Goal: Information Seeking & Learning: Find specific fact

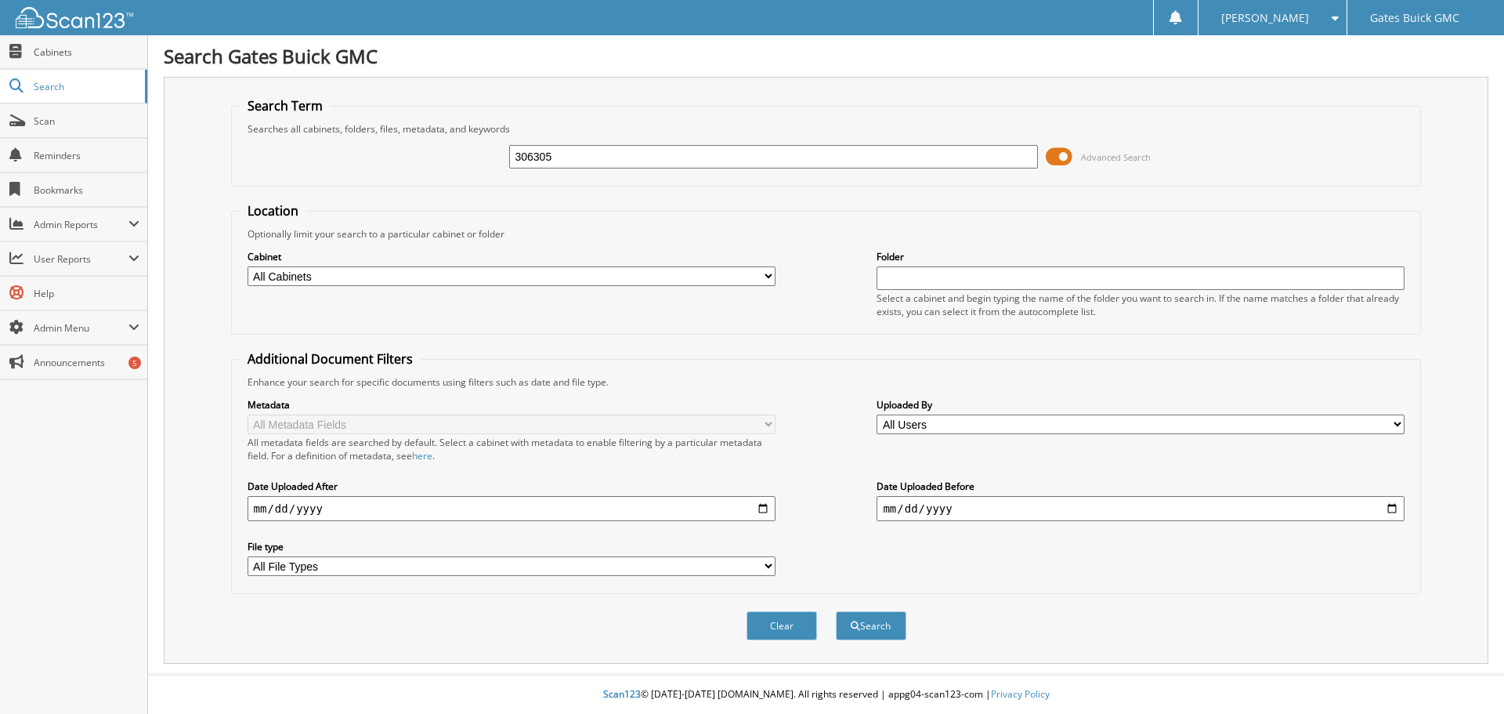
type input "306305"
click at [836, 611] on button "Search" at bounding box center [871, 625] width 70 height 29
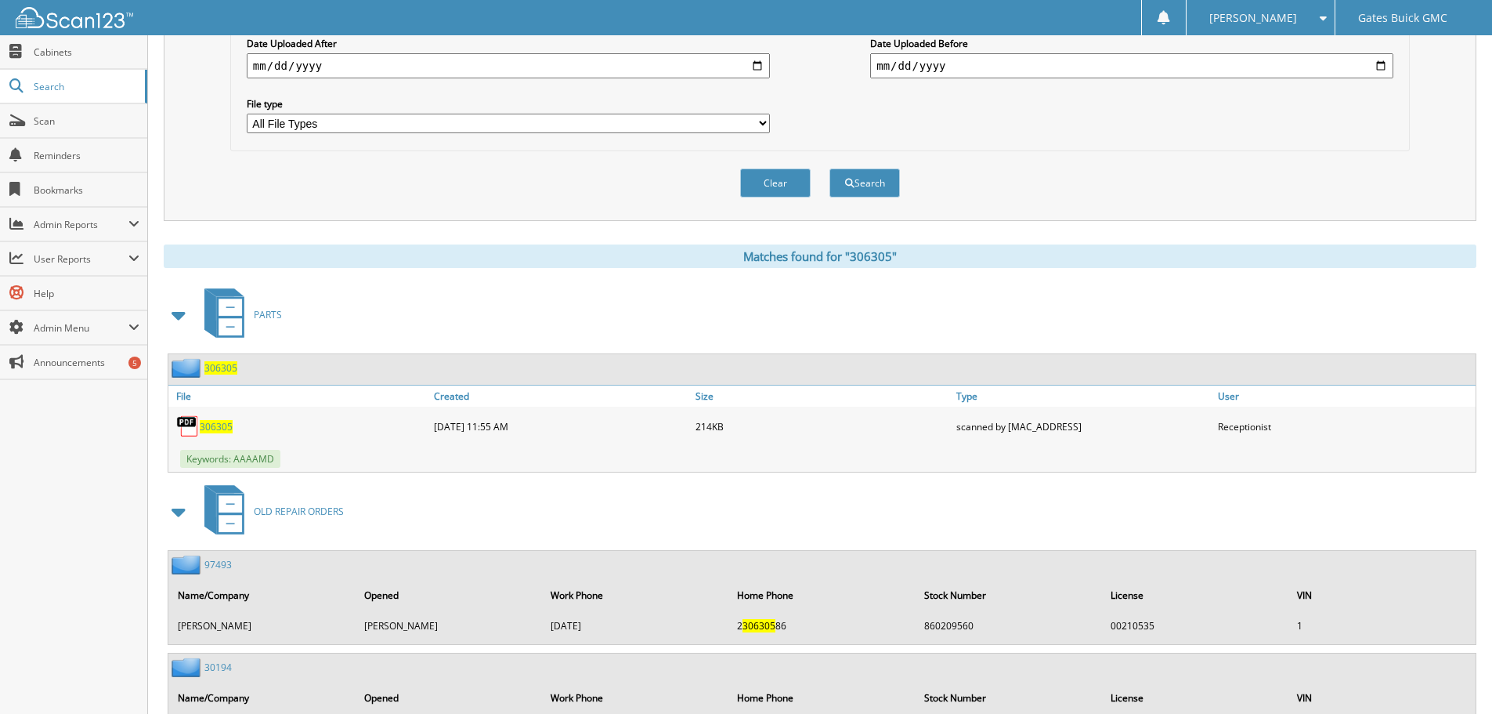
scroll to position [470, 0]
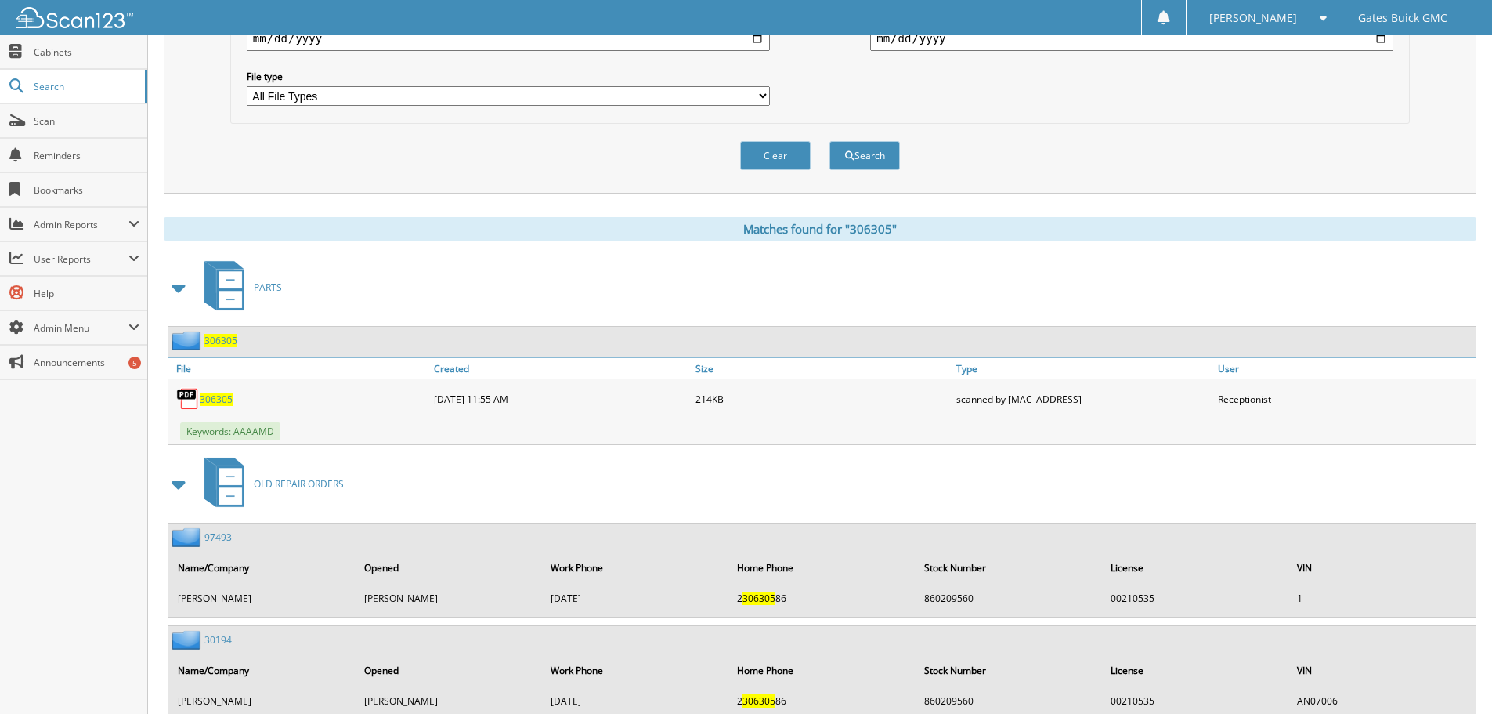
click at [222, 395] on span "306305" at bounding box center [216, 398] width 33 height 13
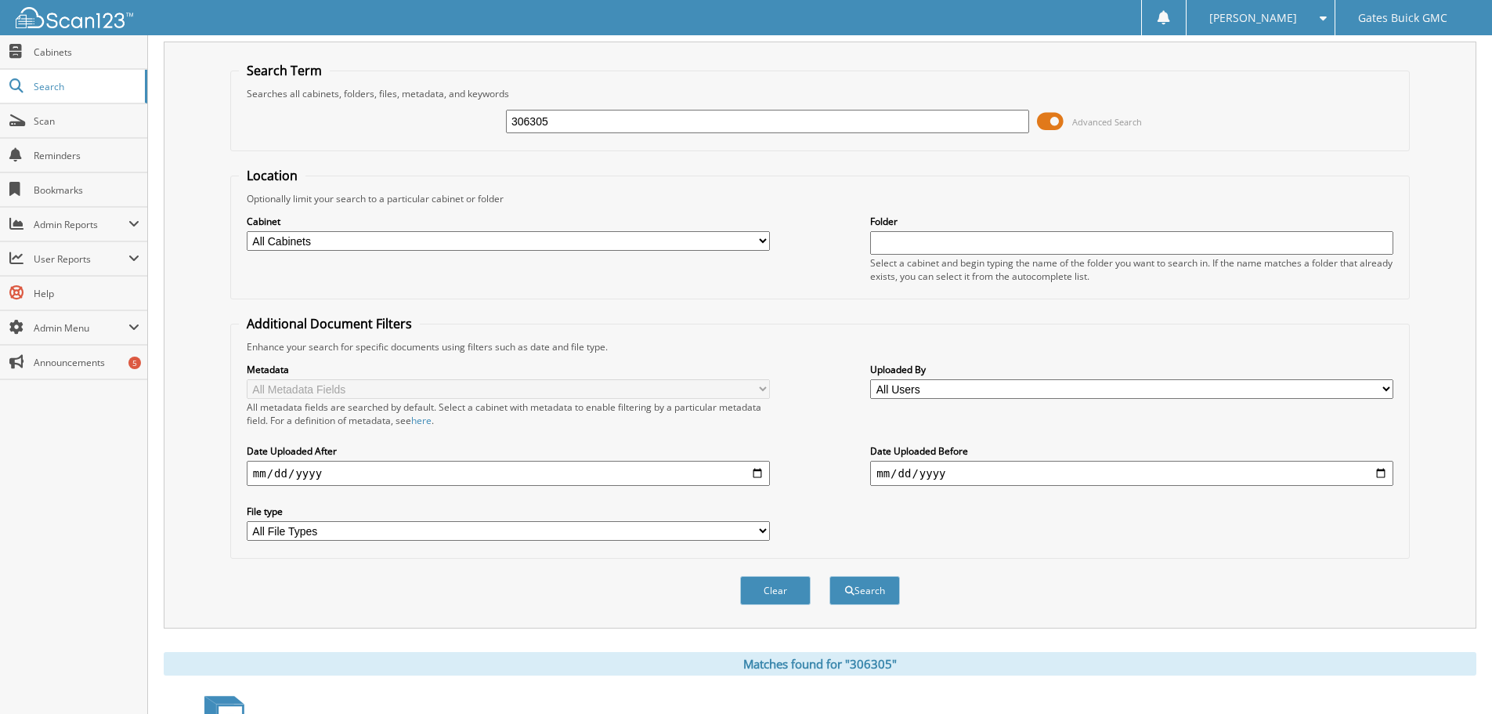
scroll to position [0, 0]
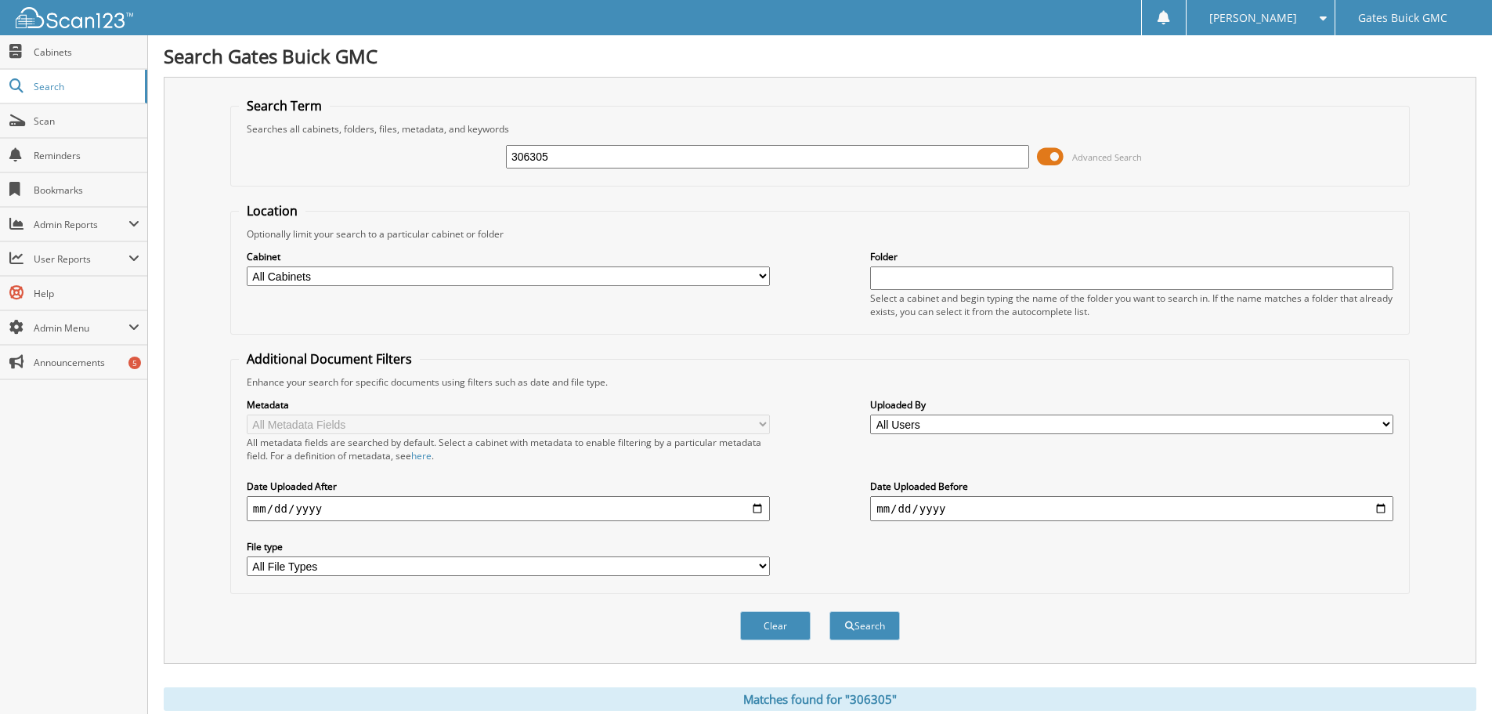
drag, startPoint x: 516, startPoint y: 151, endPoint x: 461, endPoint y: 170, distance: 58.0
click at [461, 150] on div "306305 Advanced Search" at bounding box center [820, 157] width 1162 height 42
type input "206268"
click at [829, 611] on button "Search" at bounding box center [864, 625] width 70 height 29
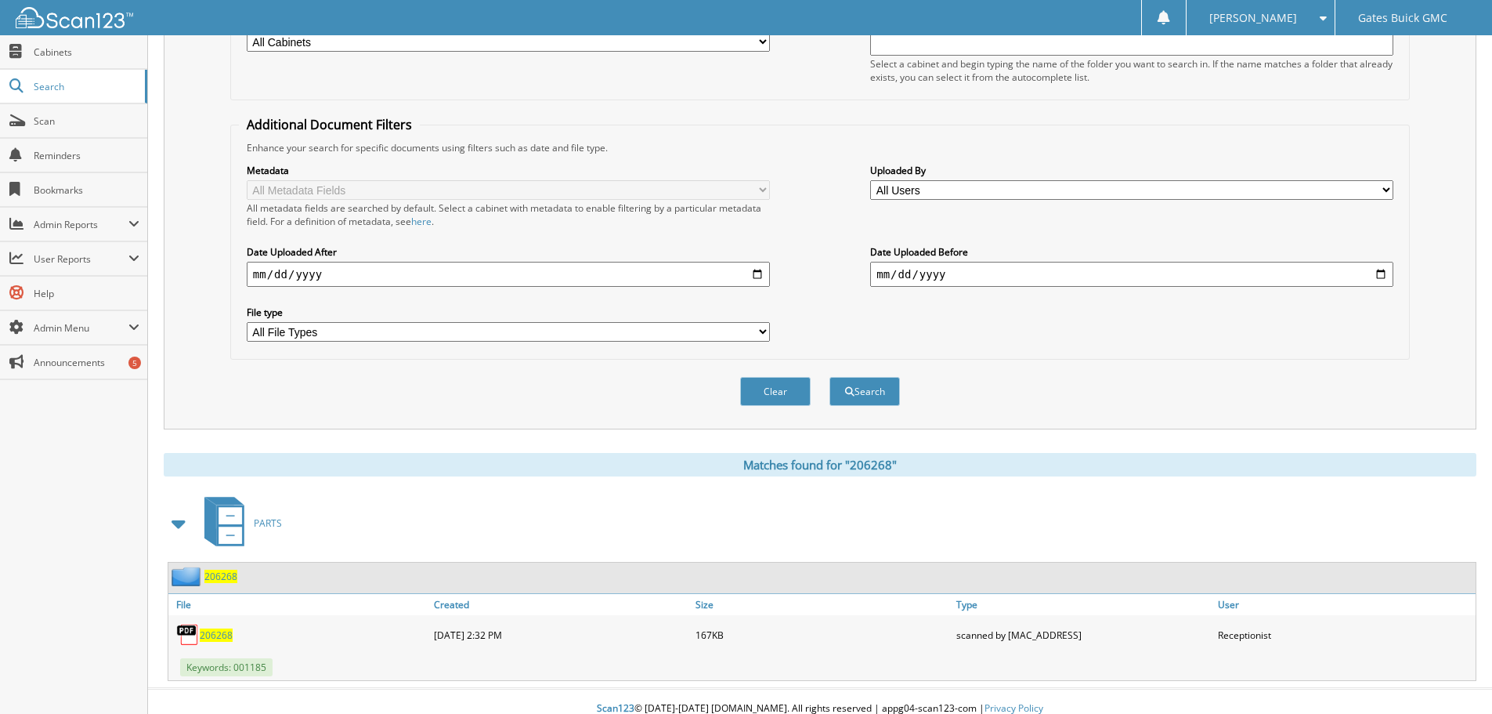
scroll to position [249, 0]
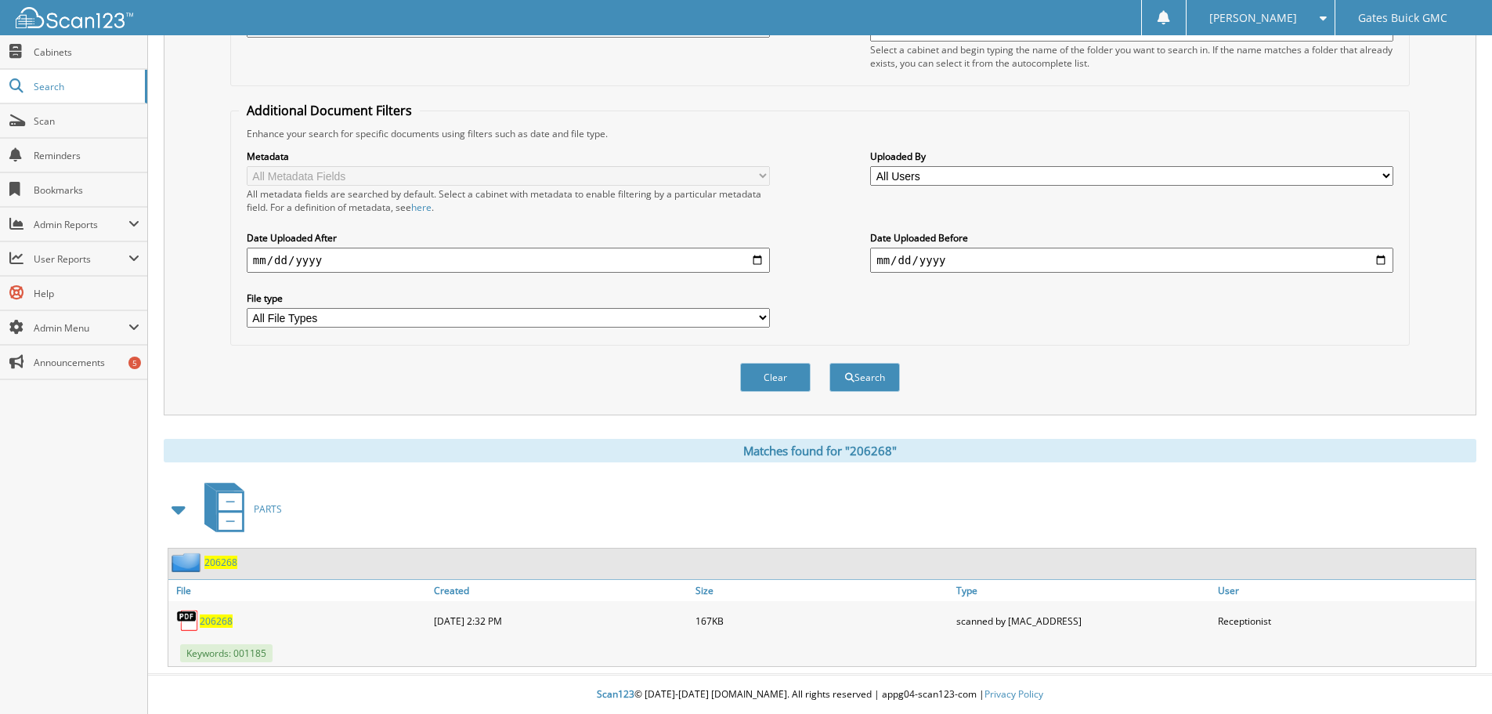
click at [230, 617] on span "206268" at bounding box center [216, 620] width 33 height 13
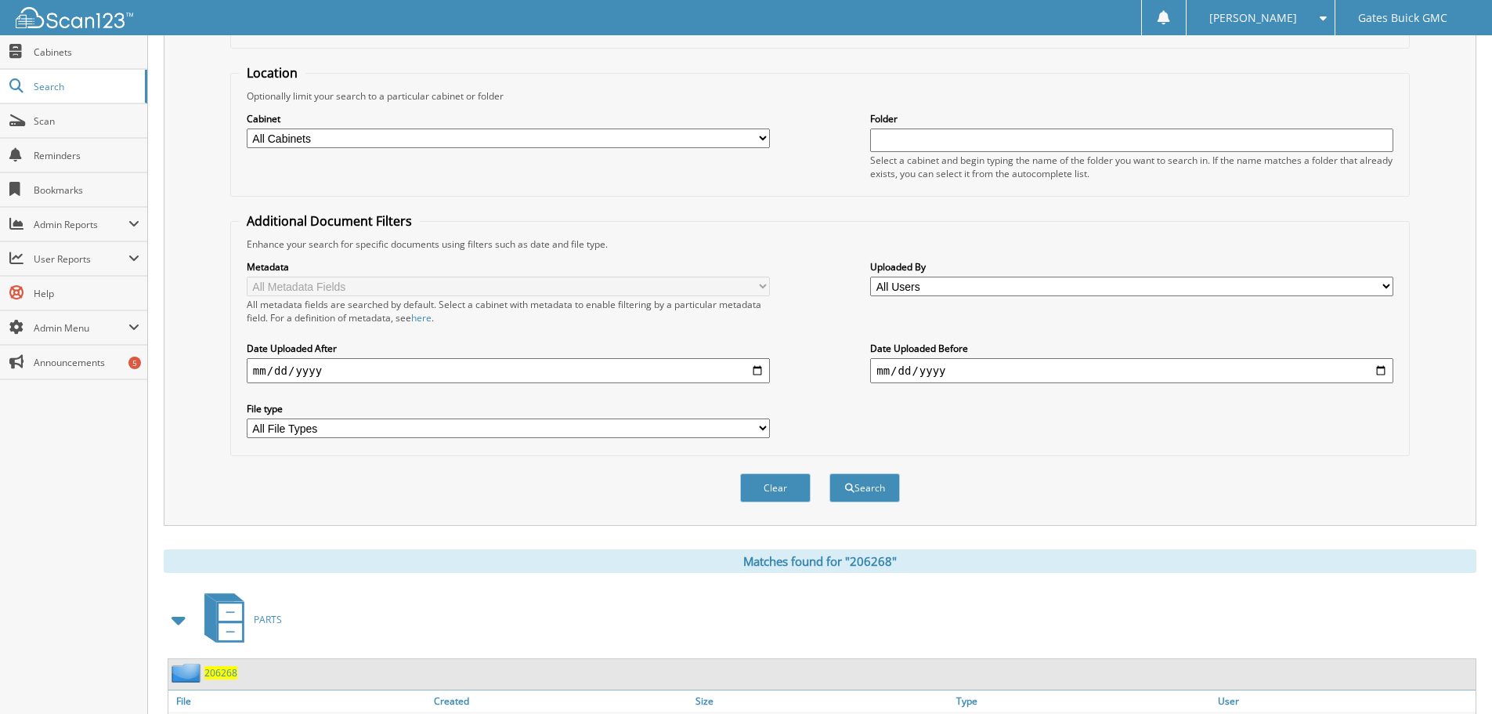
scroll to position [0, 0]
